Goal: Transaction & Acquisition: Purchase product/service

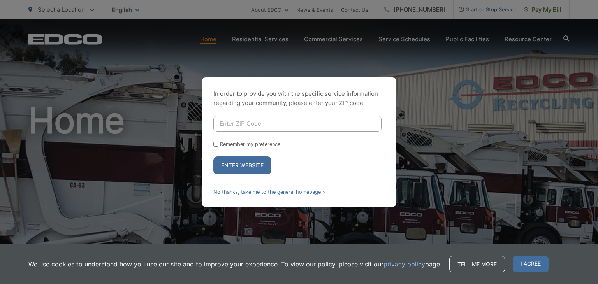
click at [275, 130] on input "Enter ZIP Code" at bounding box center [297, 124] width 168 height 16
type input "92021"
click at [257, 162] on button "Enter Website" at bounding box center [242, 166] width 58 height 18
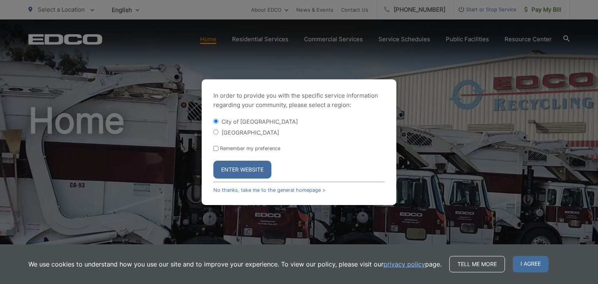
click at [253, 131] on label "[GEOGRAPHIC_DATA]" at bounding box center [251, 132] width 58 height 7
click at [218, 131] on input "[GEOGRAPHIC_DATA]" at bounding box center [215, 132] width 5 height 5
radio input "true"
click at [243, 168] on button "Enter Website" at bounding box center [242, 170] width 58 height 18
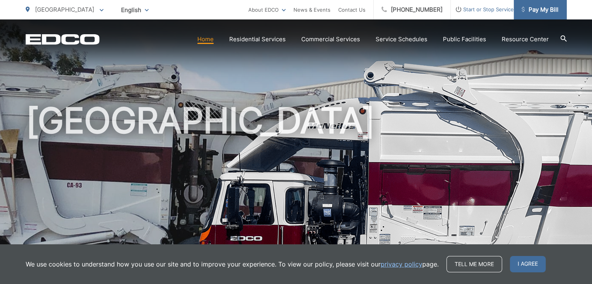
click at [550, 9] on span "Pay My Bill" at bounding box center [540, 9] width 37 height 9
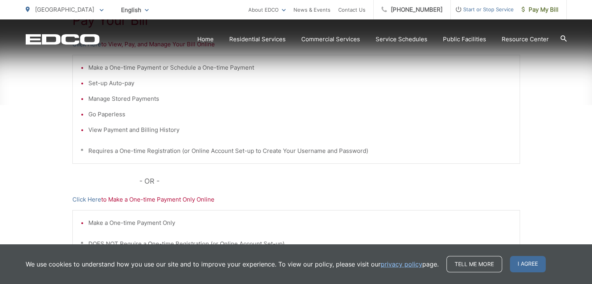
scroll to position [220, 0]
